Goal: Information Seeking & Learning: Learn about a topic

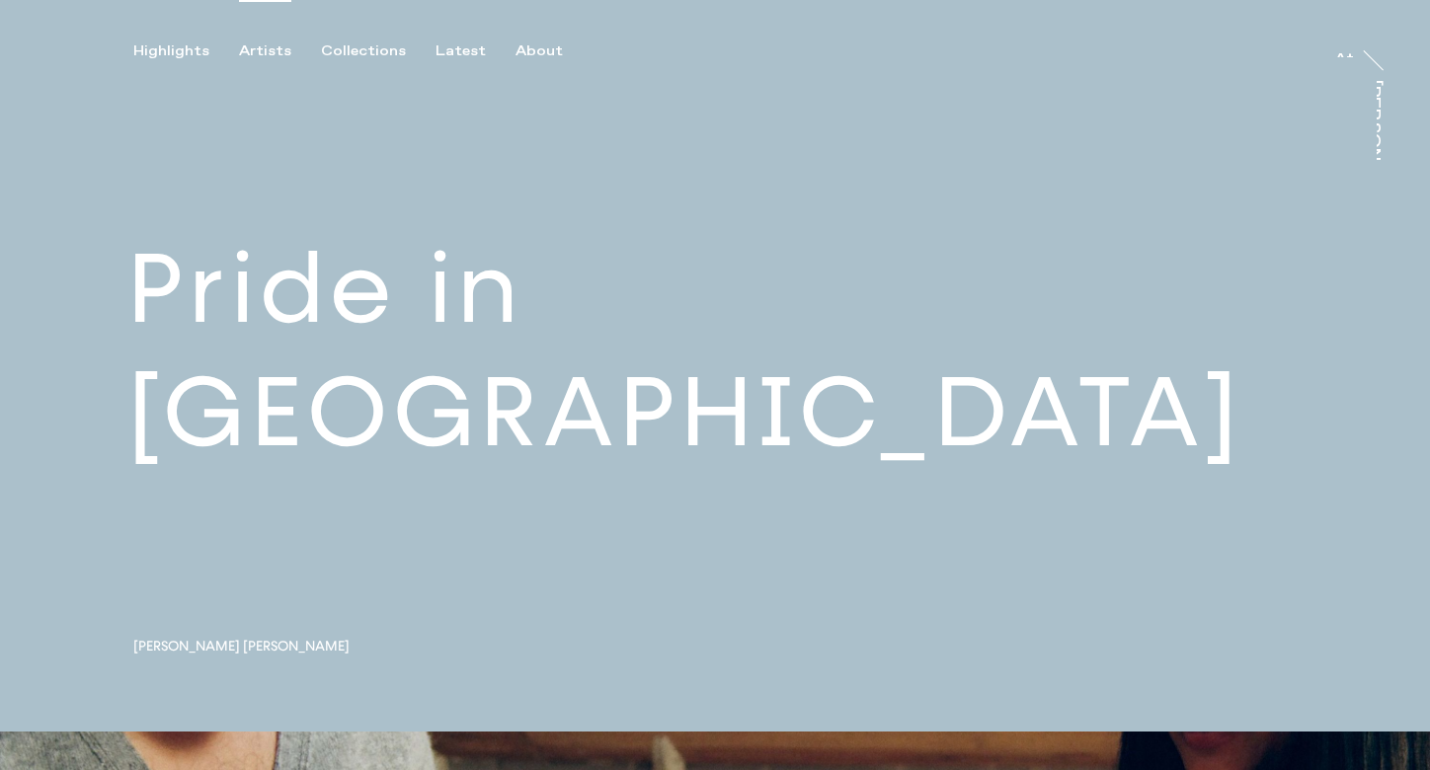
click at [256, 50] on div "Artists" at bounding box center [265, 51] width 52 height 18
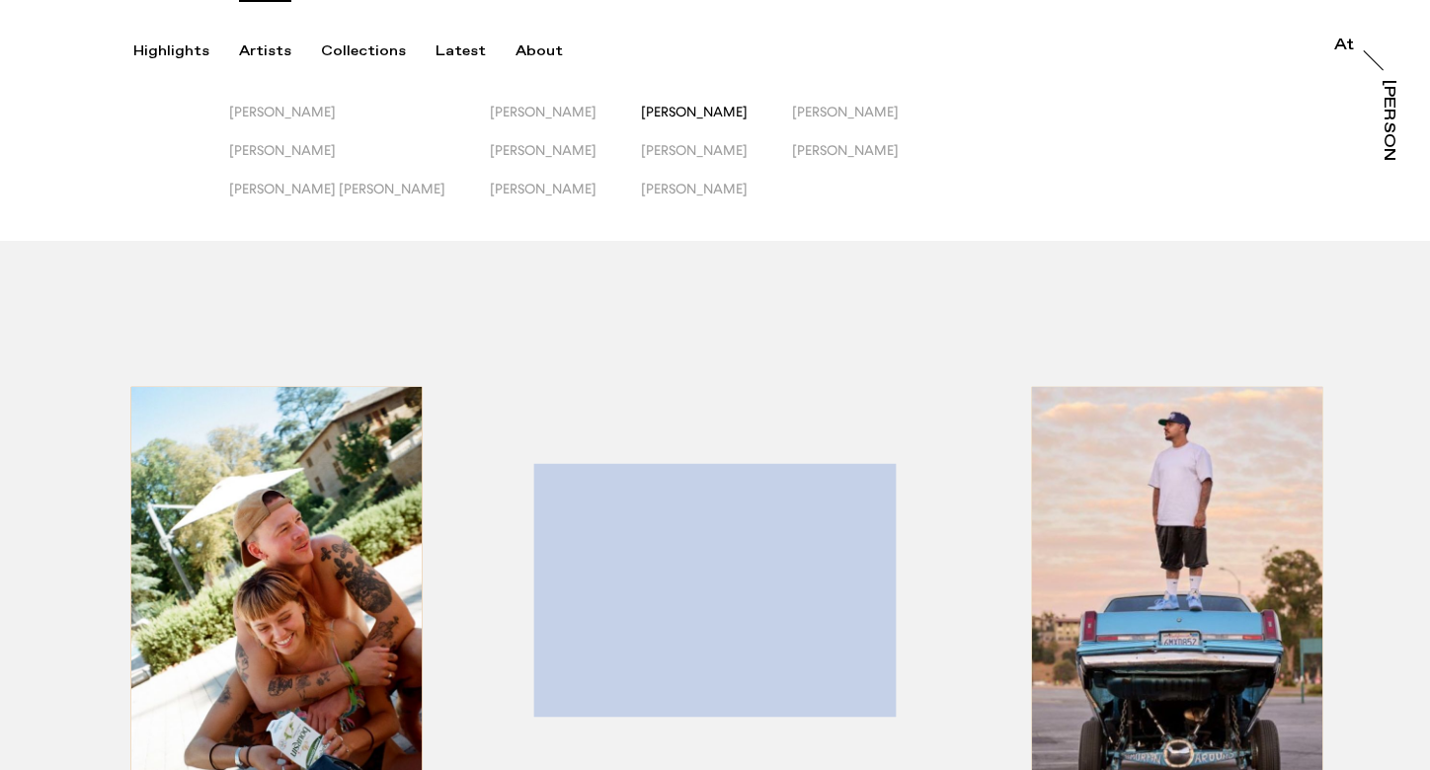
click at [641, 109] on span "[PERSON_NAME]" at bounding box center [694, 112] width 107 height 16
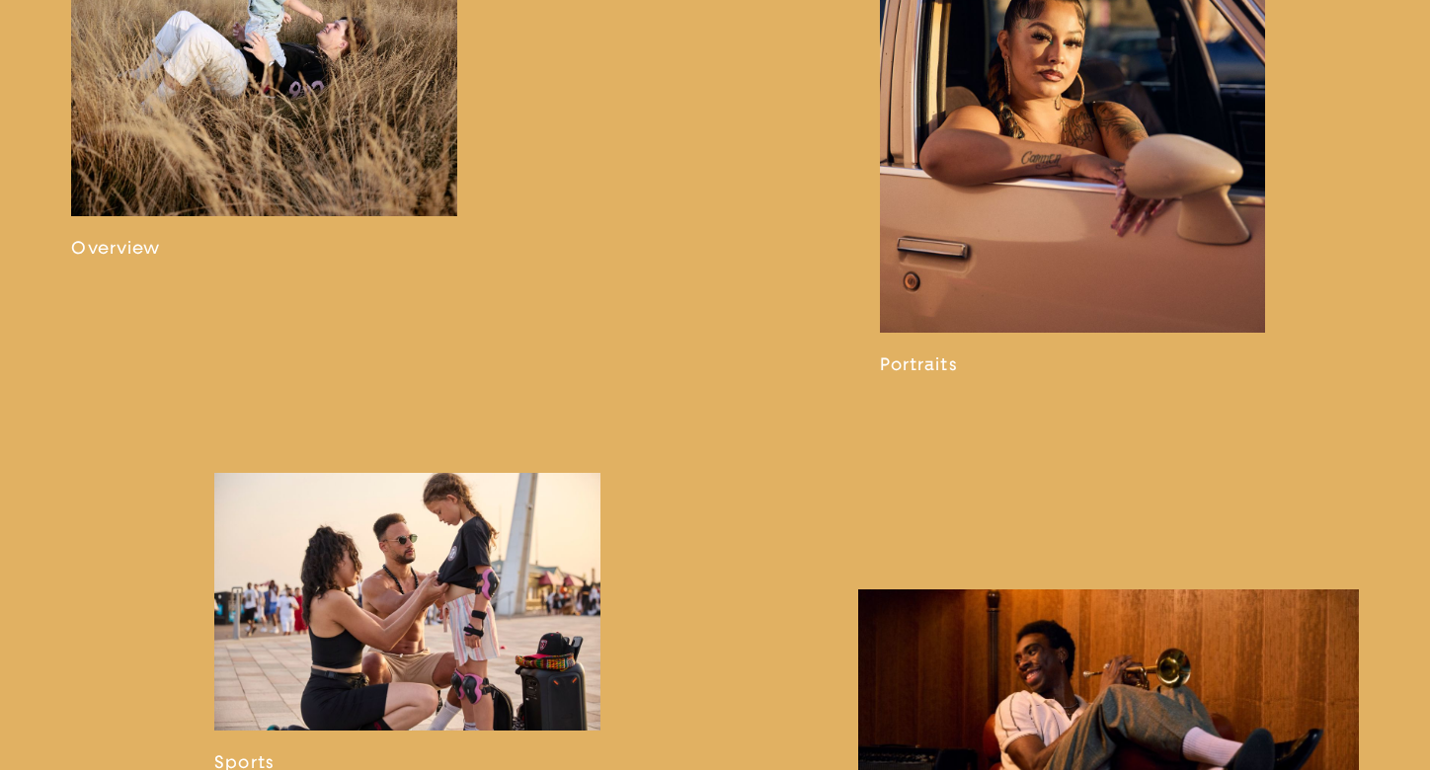
scroll to position [1416, 0]
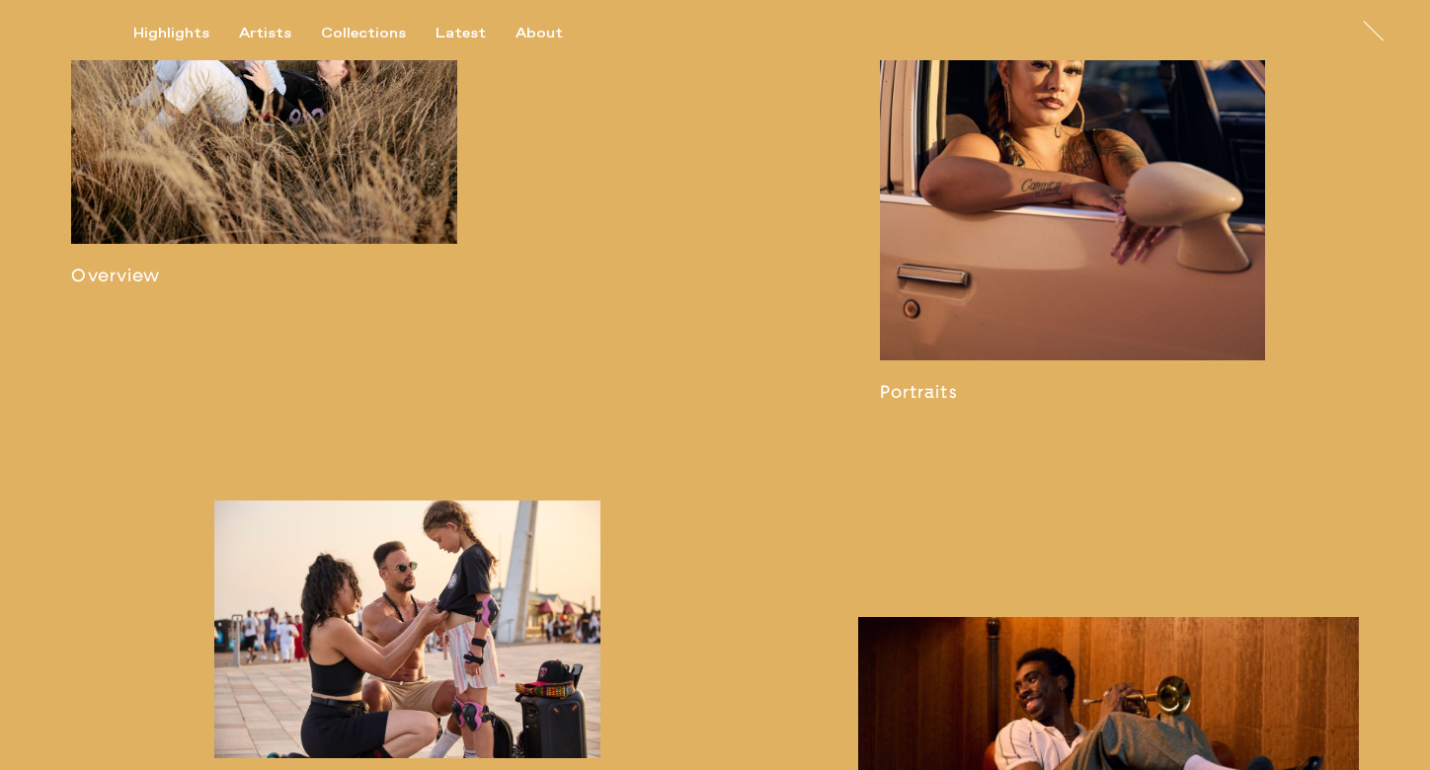
click at [296, 182] on link at bounding box center [264, 111] width 386 height 352
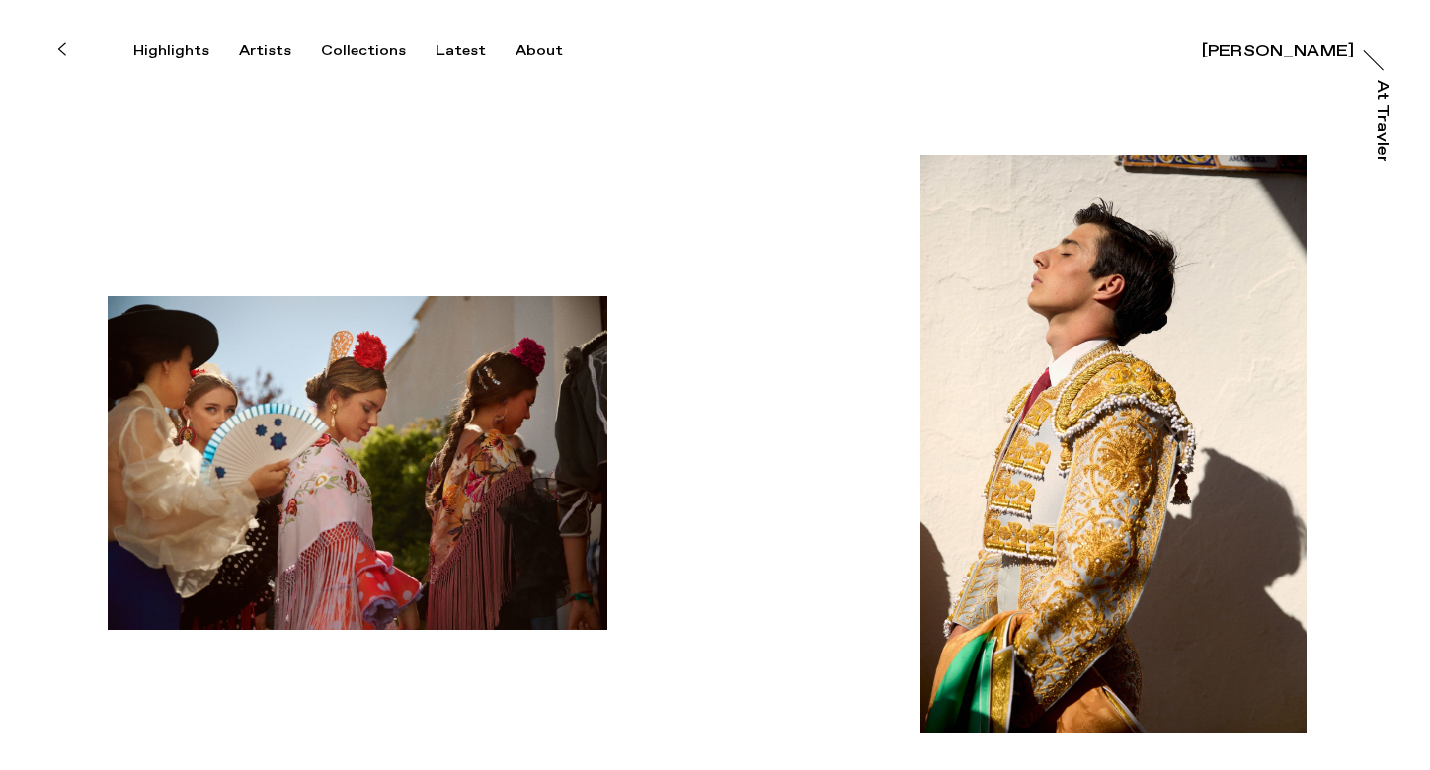
click at [66, 49] on button at bounding box center [60, 49] width 43 height 43
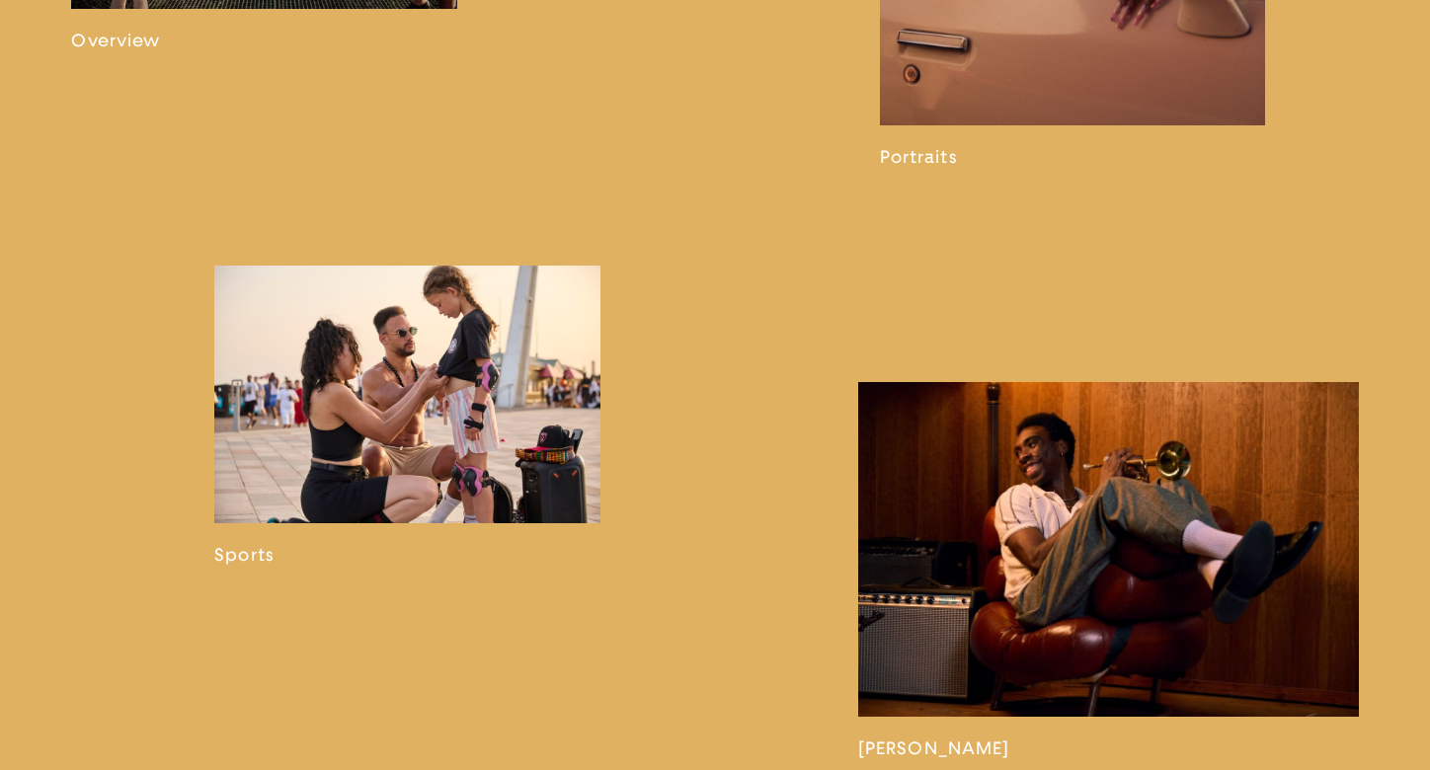
scroll to position [1654, 0]
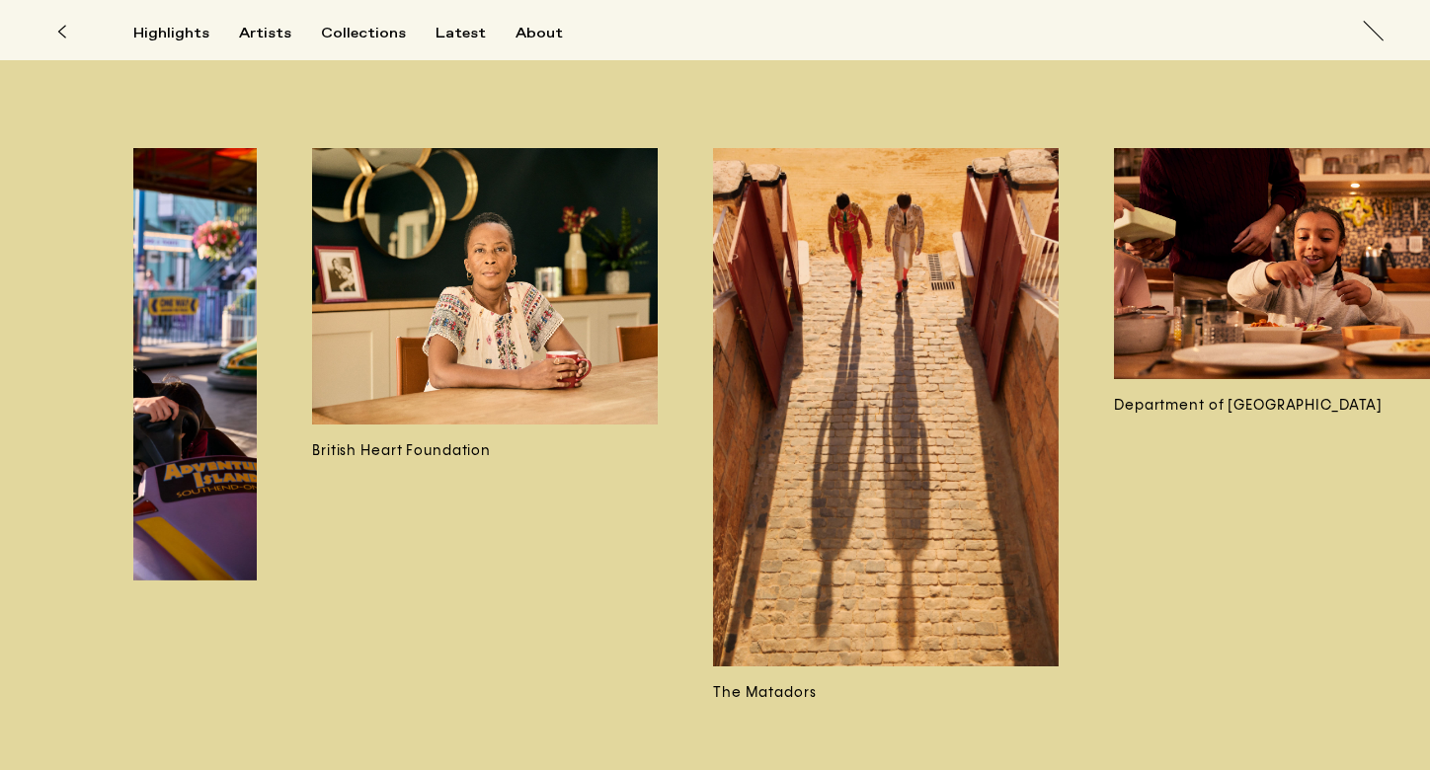
scroll to position [0, 7122]
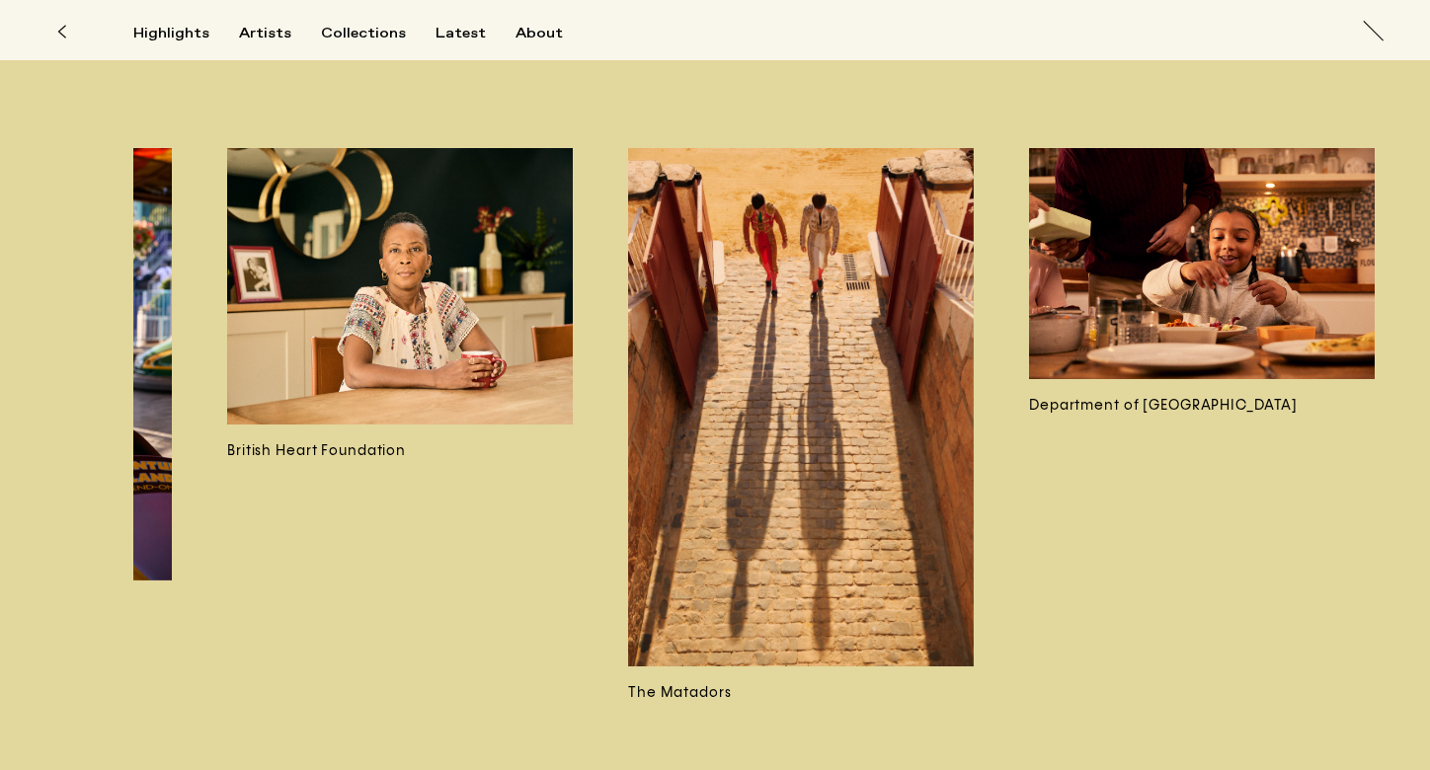
click at [702, 514] on img at bounding box center [801, 407] width 346 height 518
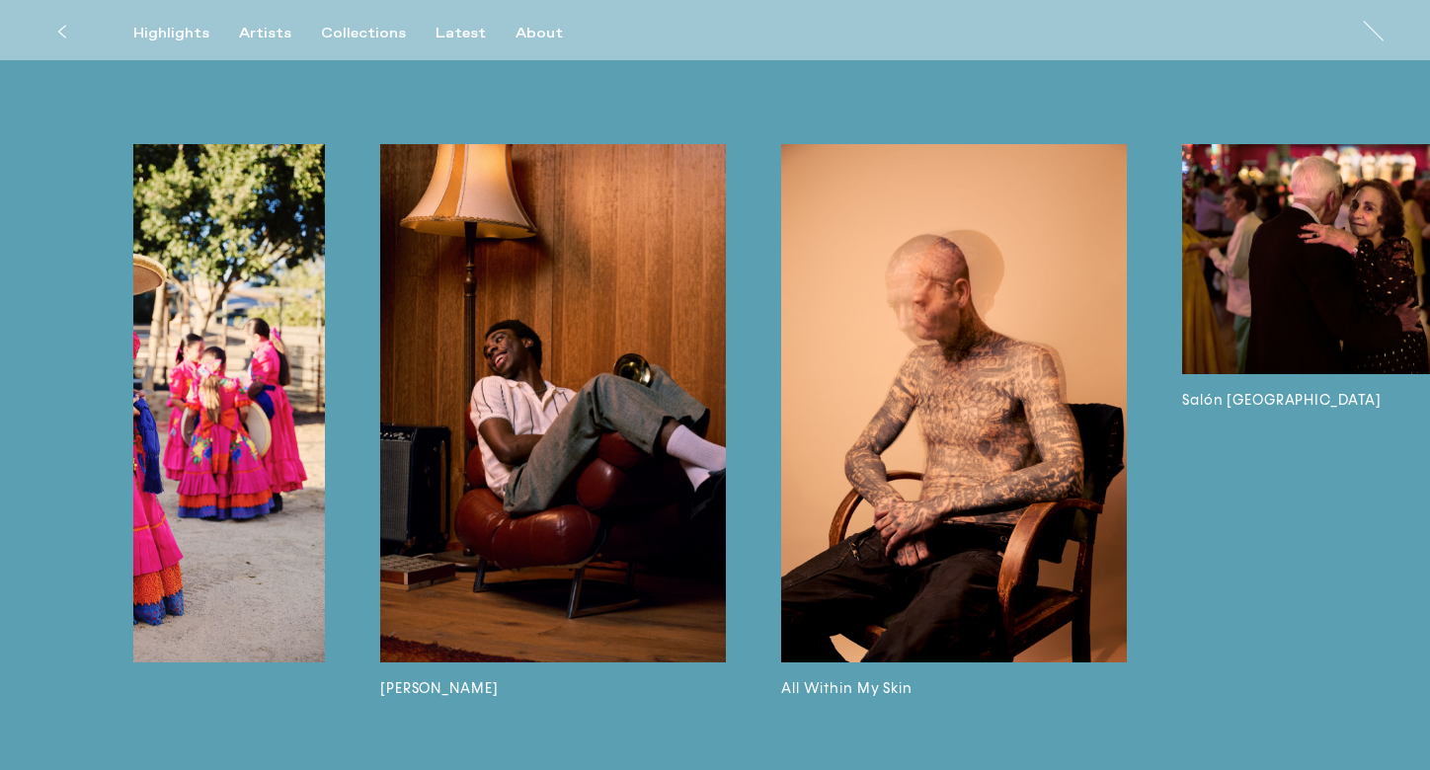
scroll to position [0, 553]
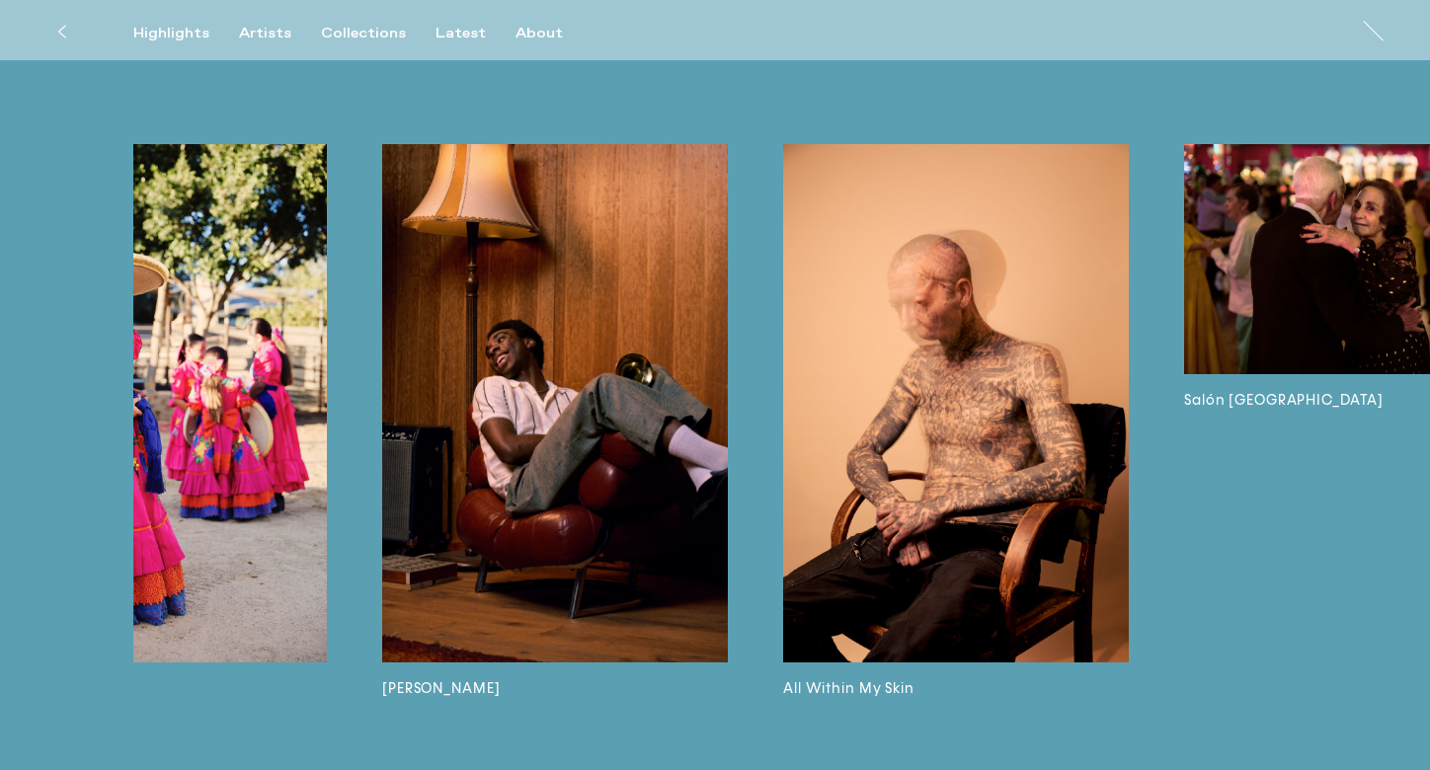
click at [942, 469] on img at bounding box center [956, 403] width 346 height 518
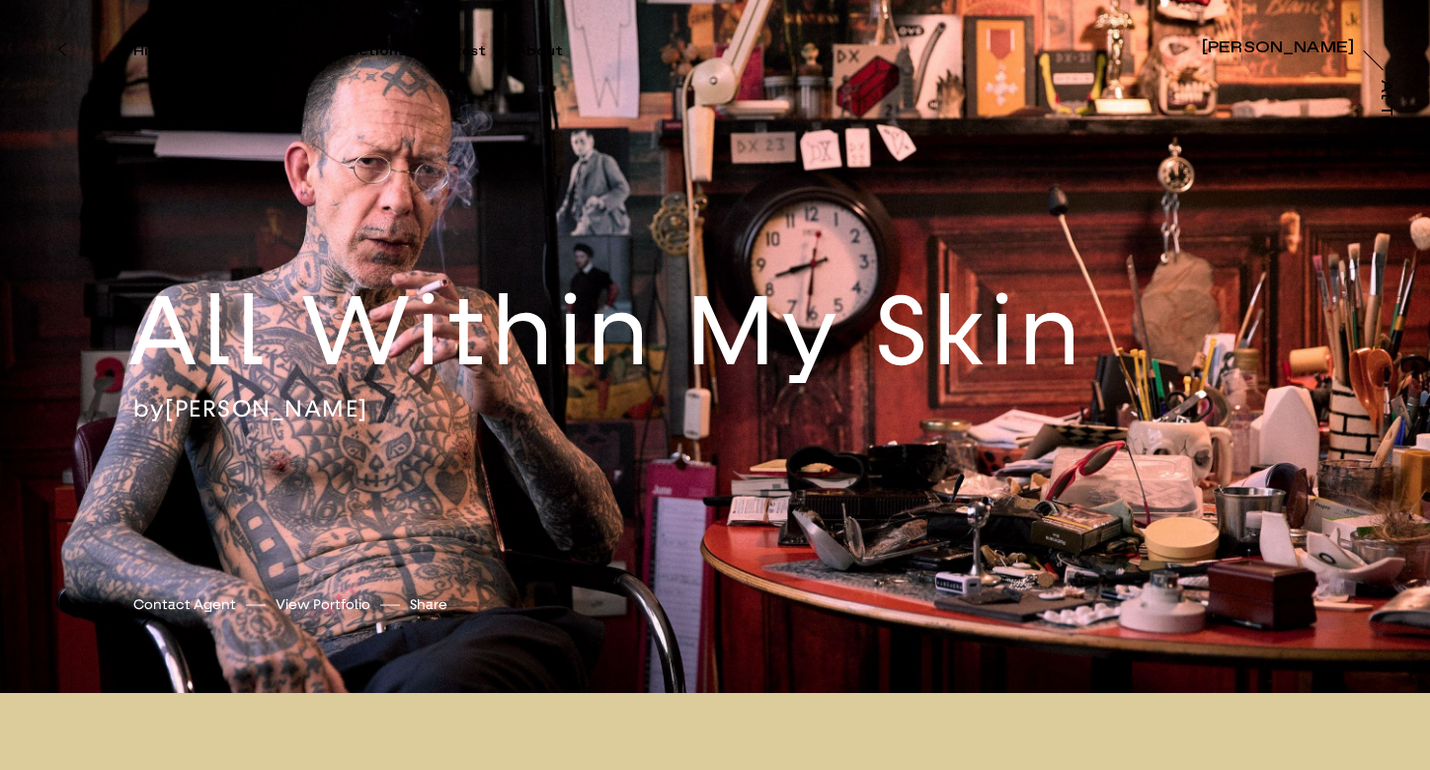
click at [594, 406] on div "by [PERSON_NAME]" at bounding box center [676, 409] width 1087 height 30
click at [568, 340] on h2 "All Within My Skin" at bounding box center [673, 332] width 1093 height 123
click at [273, 405] on link "[PERSON_NAME]" at bounding box center [266, 409] width 203 height 30
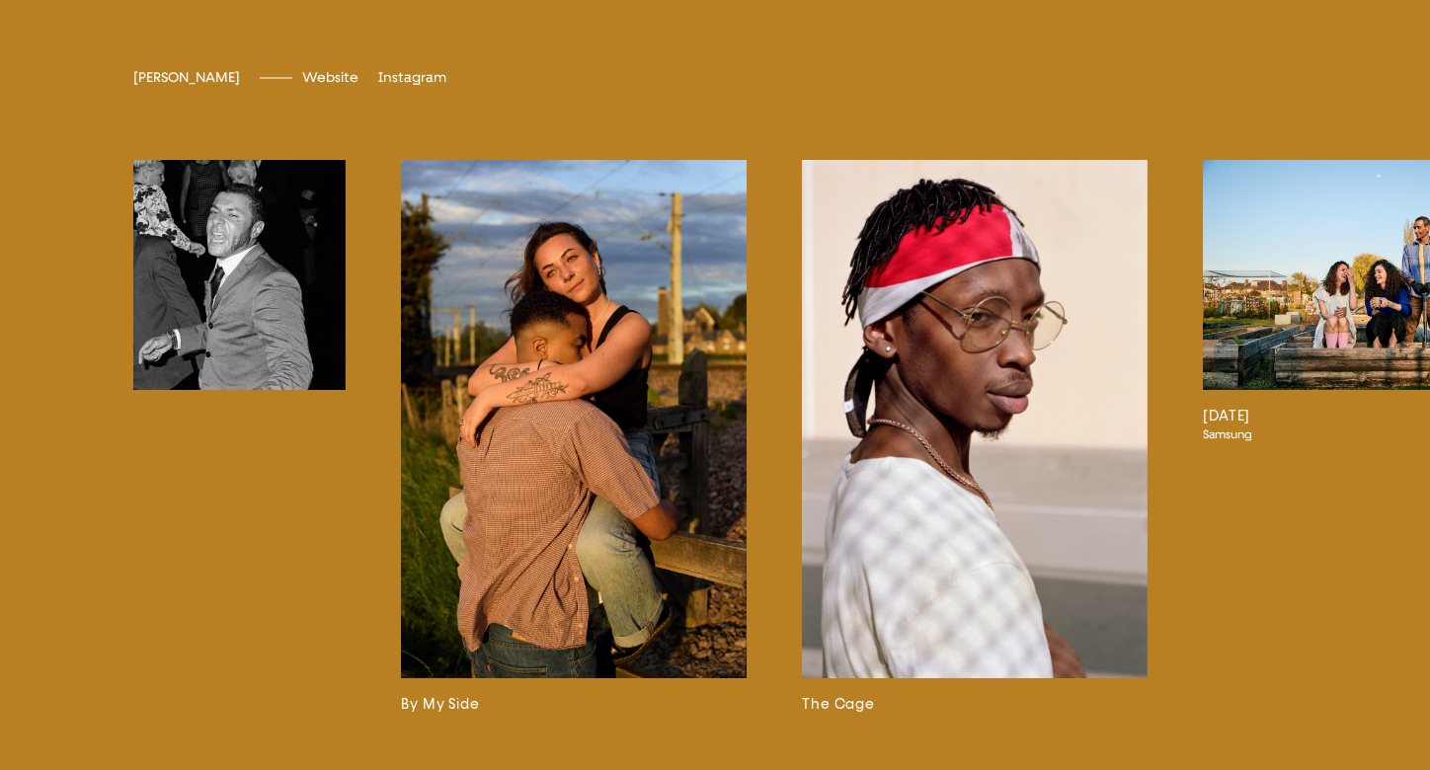
scroll to position [0, 3055]
